Goal: Navigation & Orientation: Go to known website

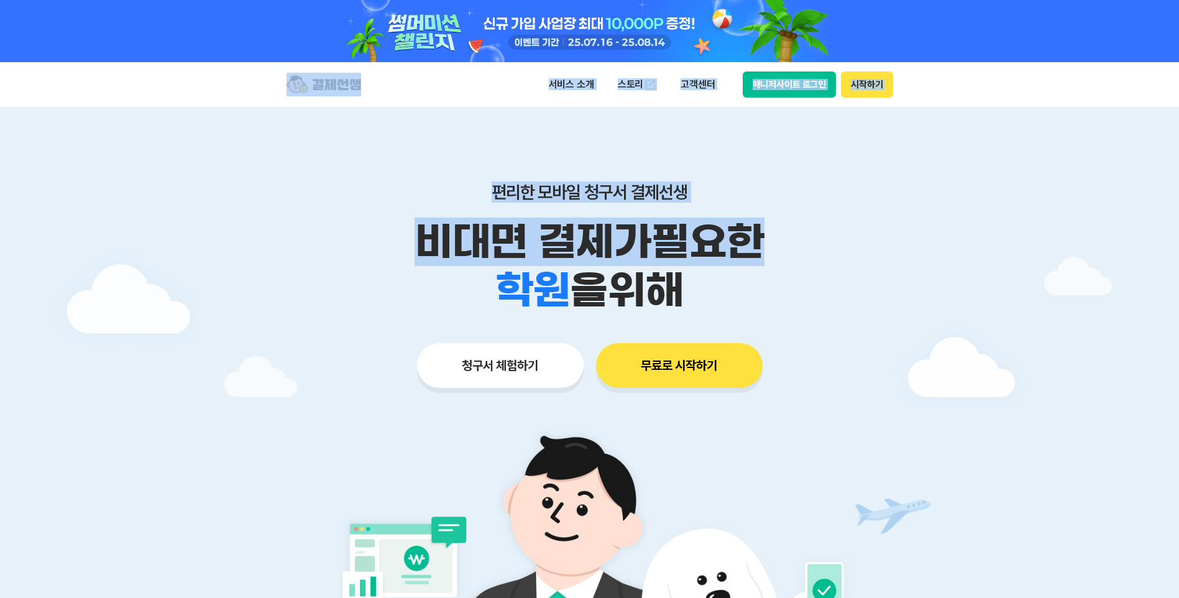
drag, startPoint x: 811, startPoint y: 205, endPoint x: 793, endPoint y: 98, distance: 108.4
click at [793, 99] on div "서비스 소개 스토리 고객센터 매니저사이트 로그인 시작하기" at bounding box center [590, 84] width 636 height 45
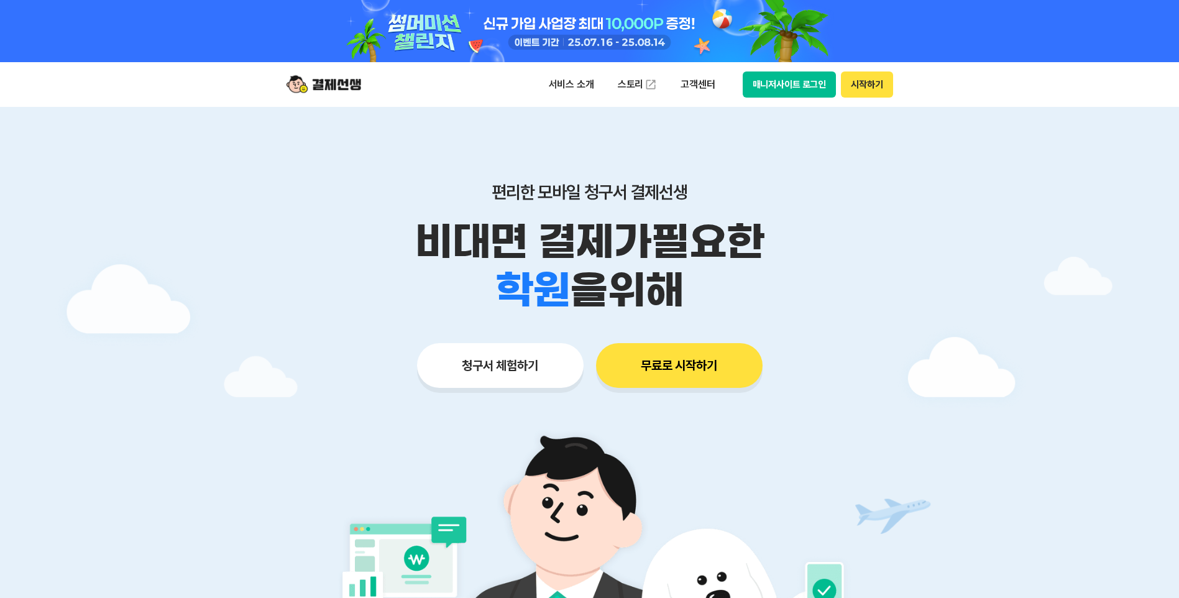
click at [792, 93] on button "매니저사이트 로그인" at bounding box center [790, 84] width 94 height 26
